Goal: Check status: Check status

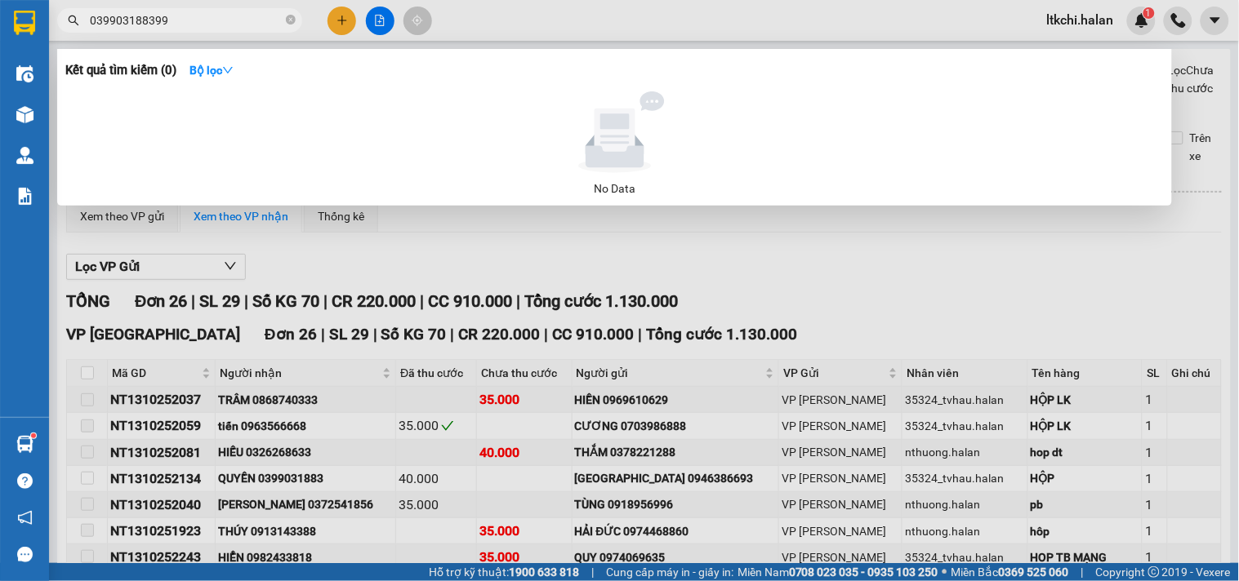
type input "039903188399"
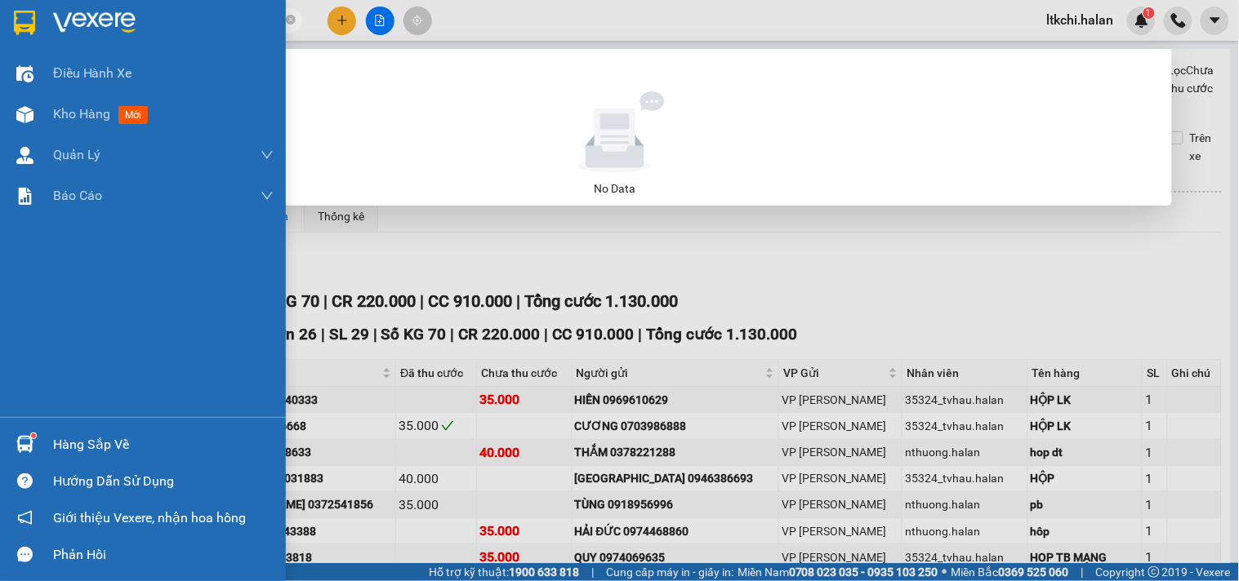
click at [35, 433] on div at bounding box center [25, 444] width 29 height 29
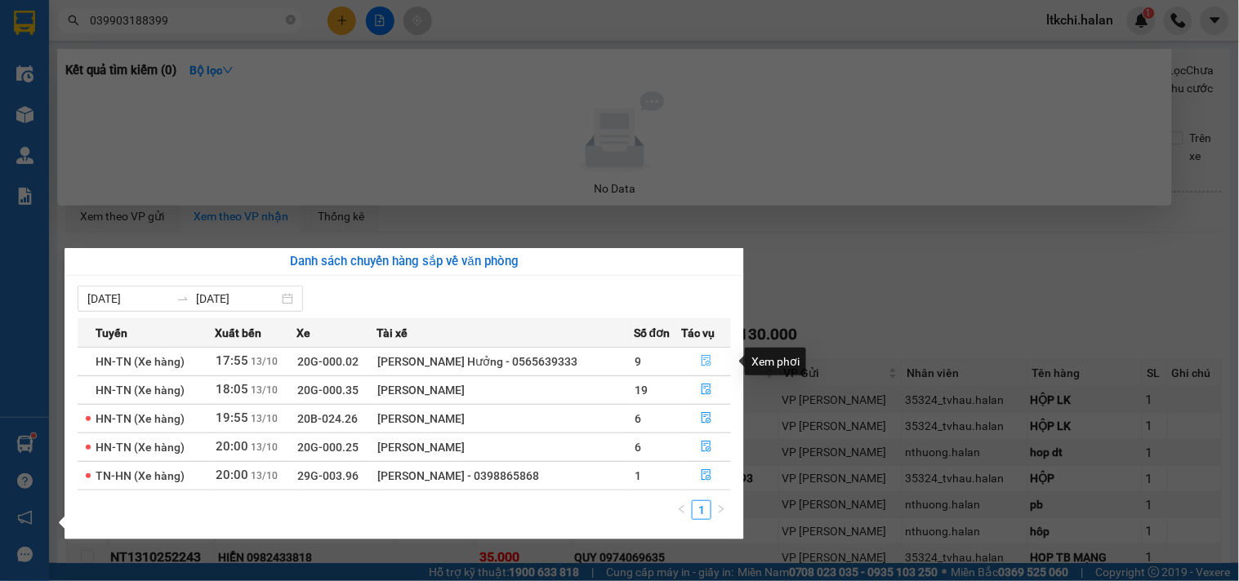
click at [709, 359] on button "button" at bounding box center [706, 362] width 48 height 26
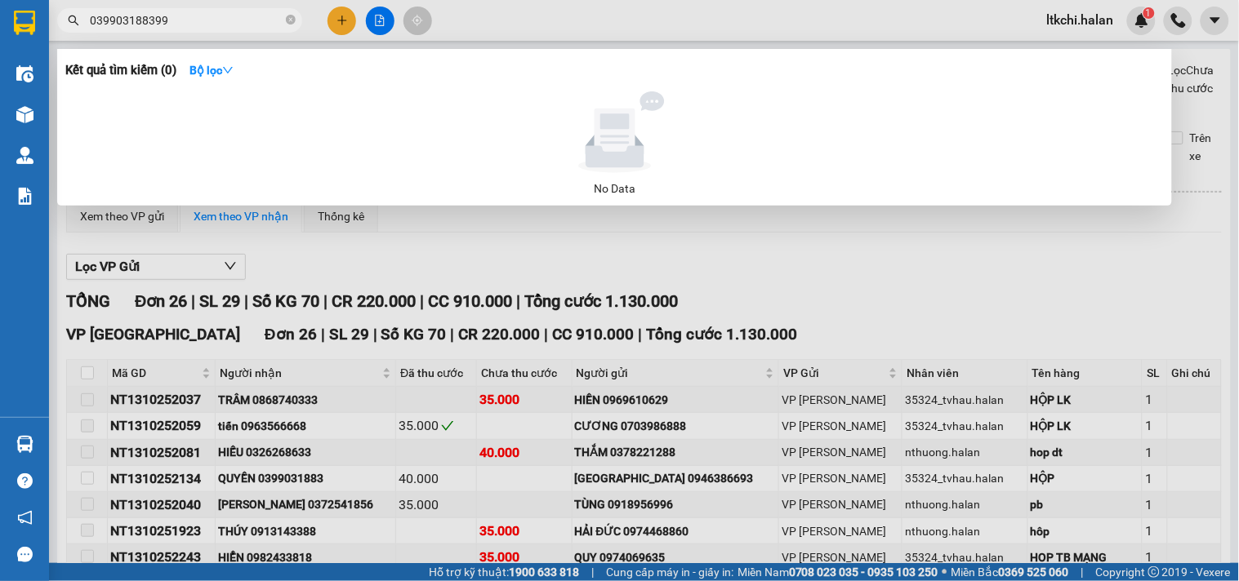
click at [918, 264] on div at bounding box center [619, 290] width 1239 height 581
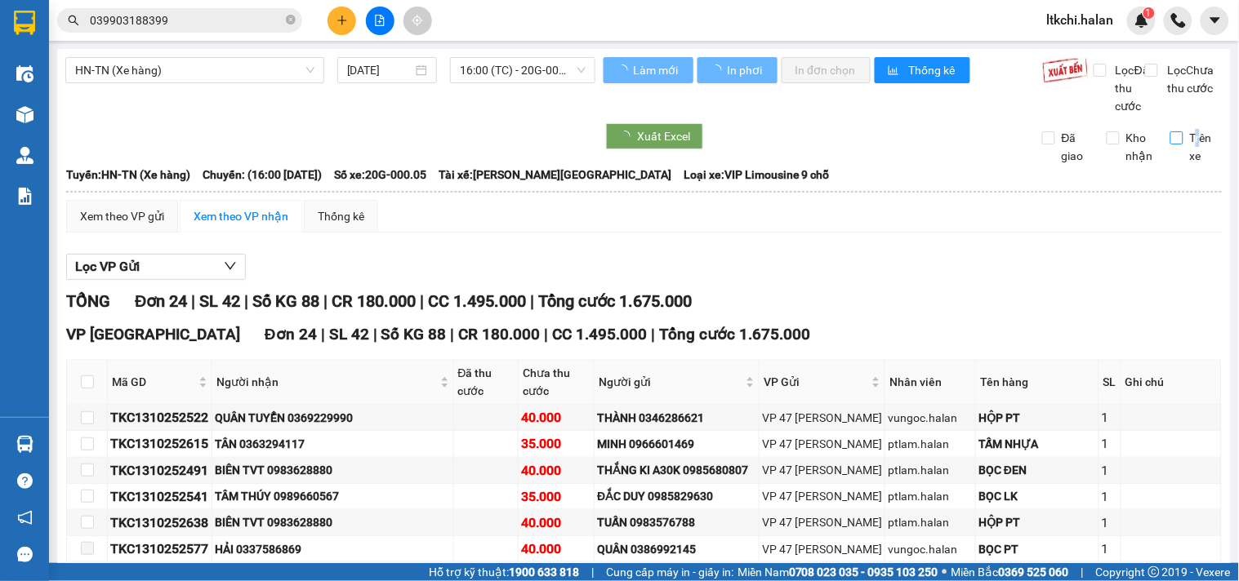
click at [1183, 149] on span "Trên xe" at bounding box center [1202, 147] width 39 height 36
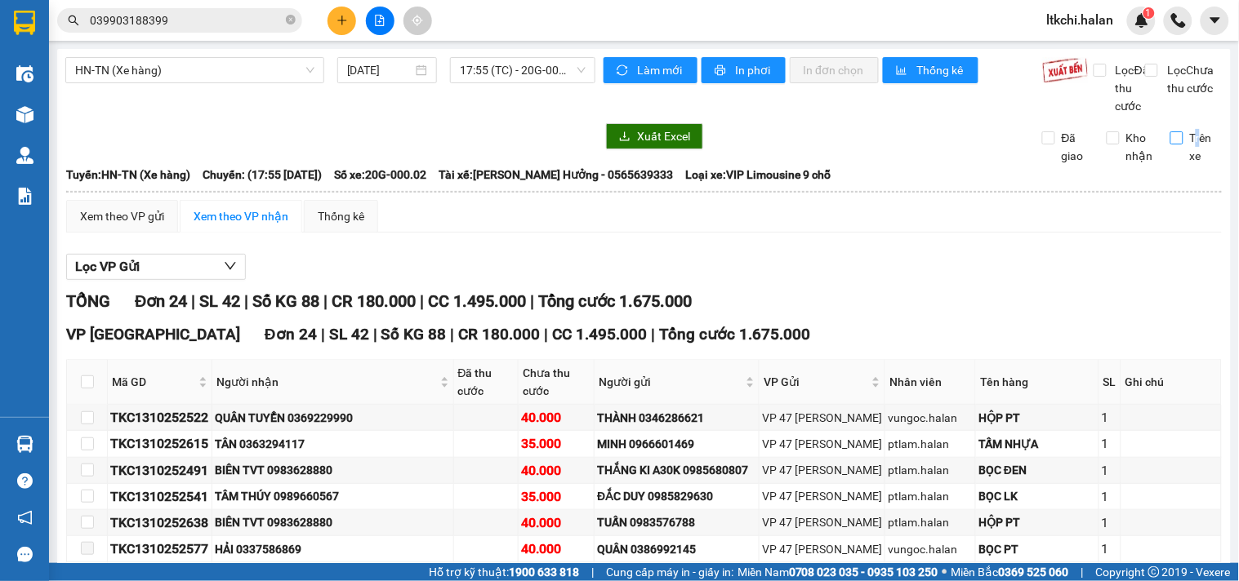
click at [1170, 145] on input "Trên xe" at bounding box center [1176, 137] width 13 height 13
checkbox input "true"
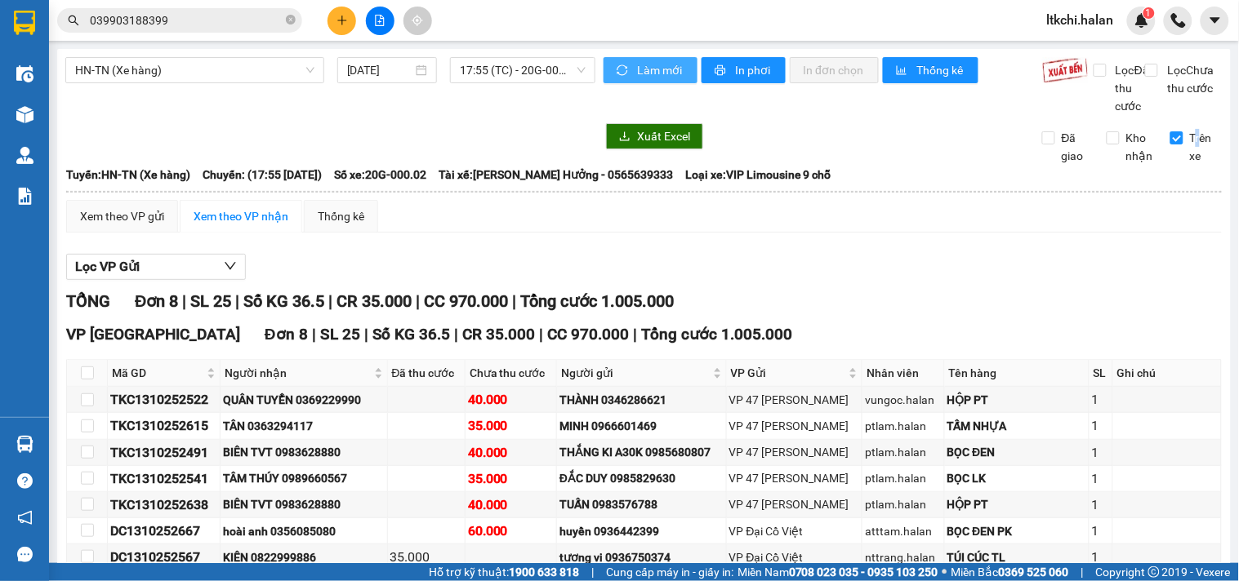
click at [652, 62] on span "Làm mới" at bounding box center [660, 70] width 47 height 18
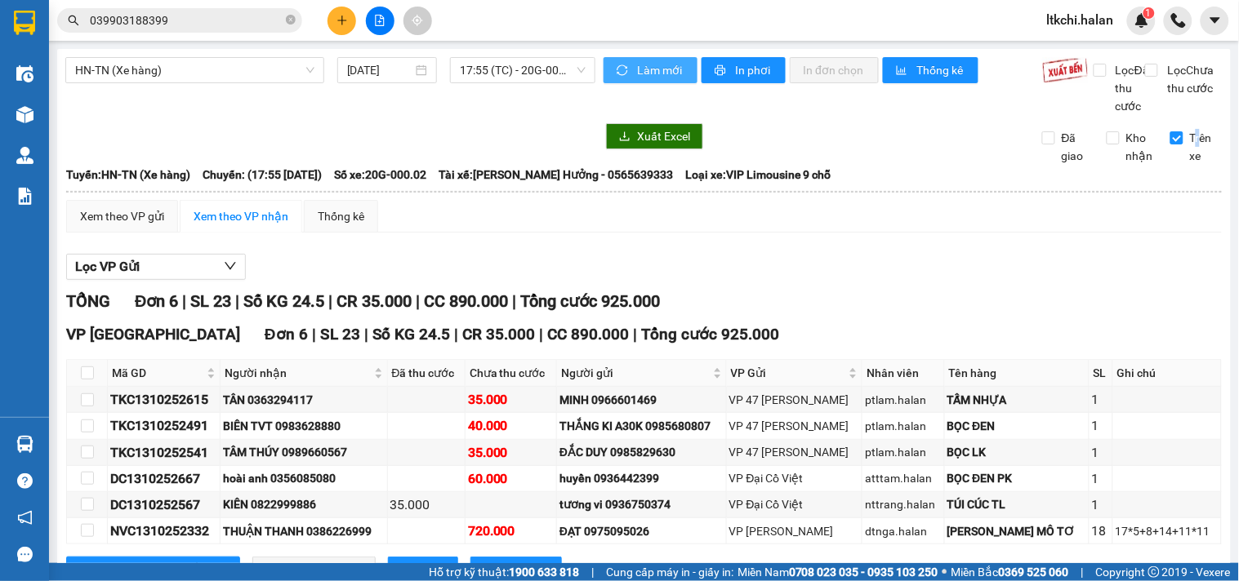
click at [656, 63] on span "Làm mới" at bounding box center [660, 70] width 47 height 18
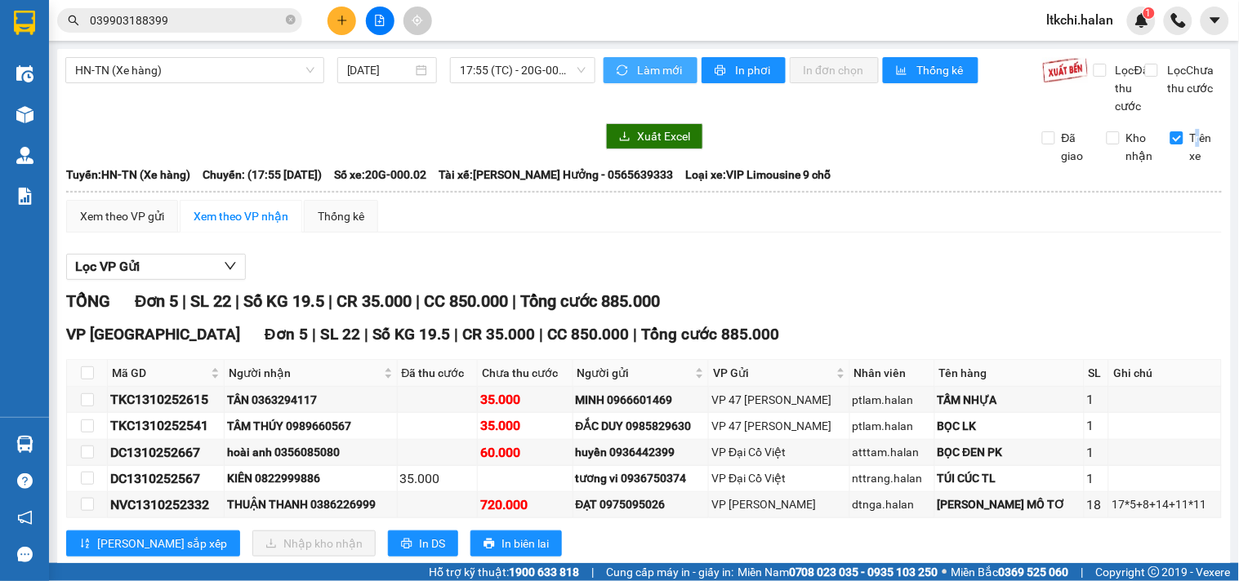
click at [657, 64] on span "Làm mới" at bounding box center [660, 70] width 47 height 18
click at [659, 66] on span "Làm mới" at bounding box center [660, 70] width 47 height 18
click at [663, 67] on span "Làm mới" at bounding box center [660, 70] width 47 height 18
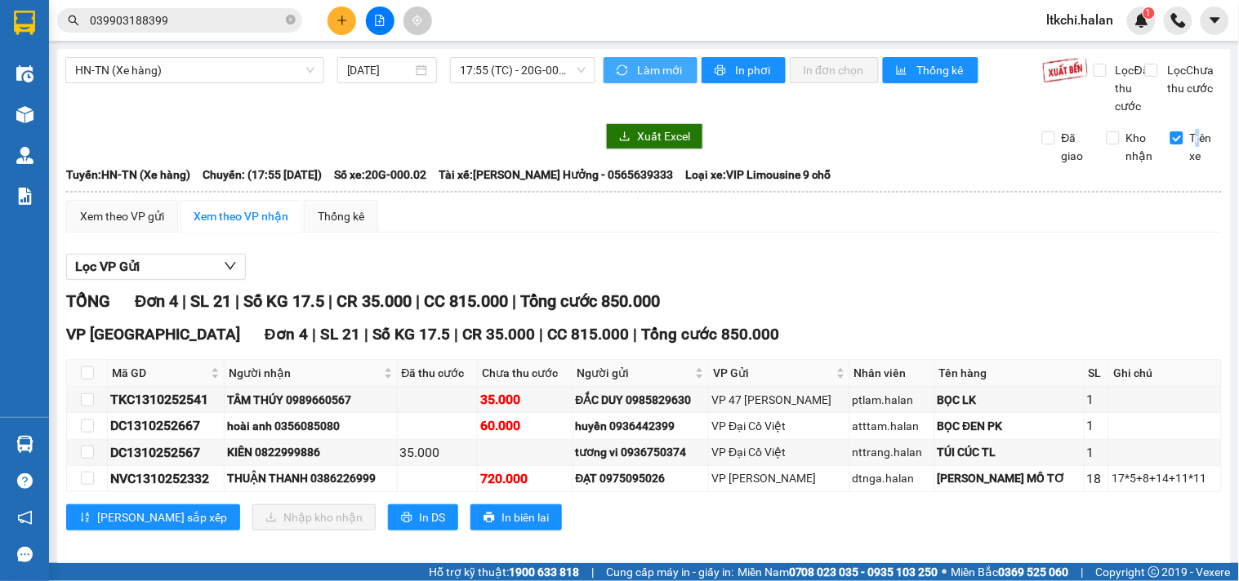
click at [664, 67] on span "Làm mới" at bounding box center [660, 70] width 47 height 18
click at [672, 69] on span "Làm mới" at bounding box center [660, 70] width 47 height 18
